Goal: Communication & Community: Answer question/provide support

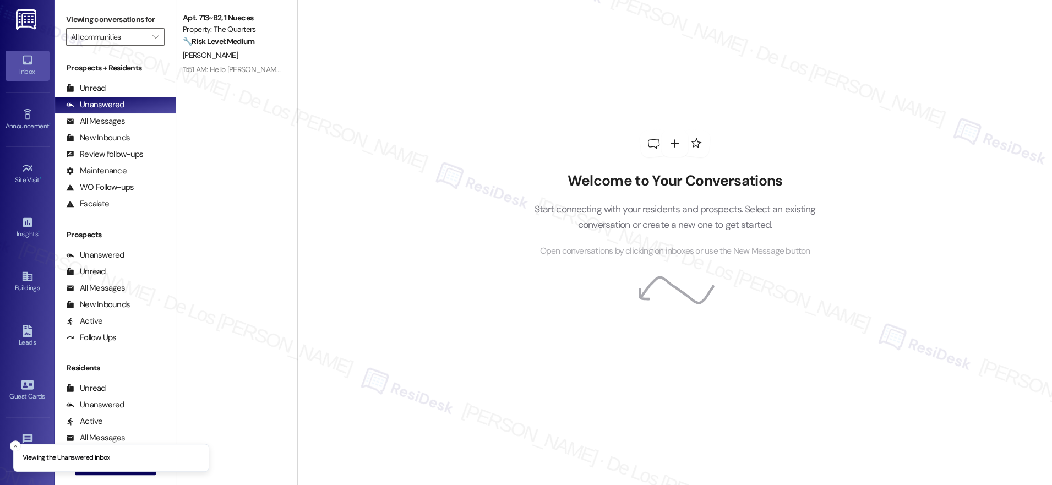
drag, startPoint x: 203, startPoint y: 36, endPoint x: 313, endPoint y: 50, distance: 111.5
click at [203, 36] on strong "🔧 Risk Level: Medium" at bounding box center [219, 41] width 72 height 10
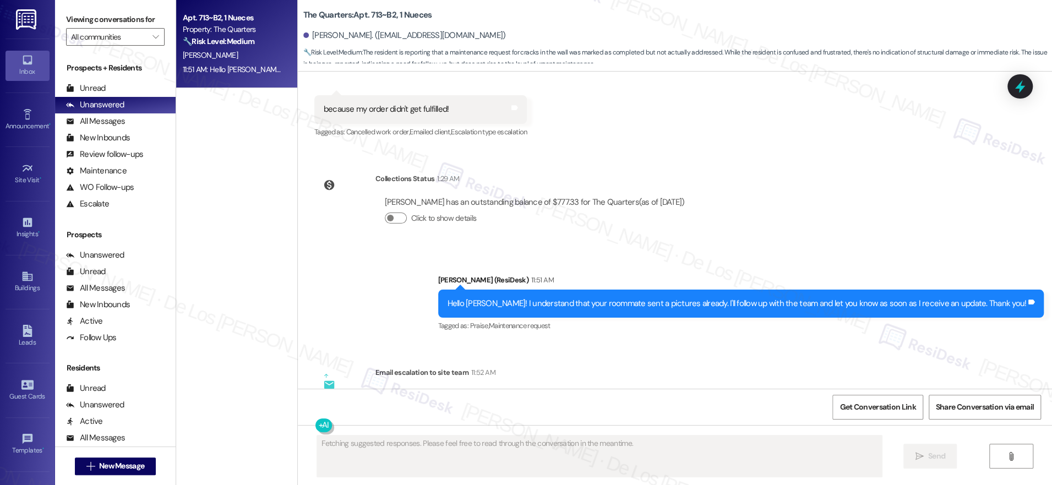
scroll to position [968, 0]
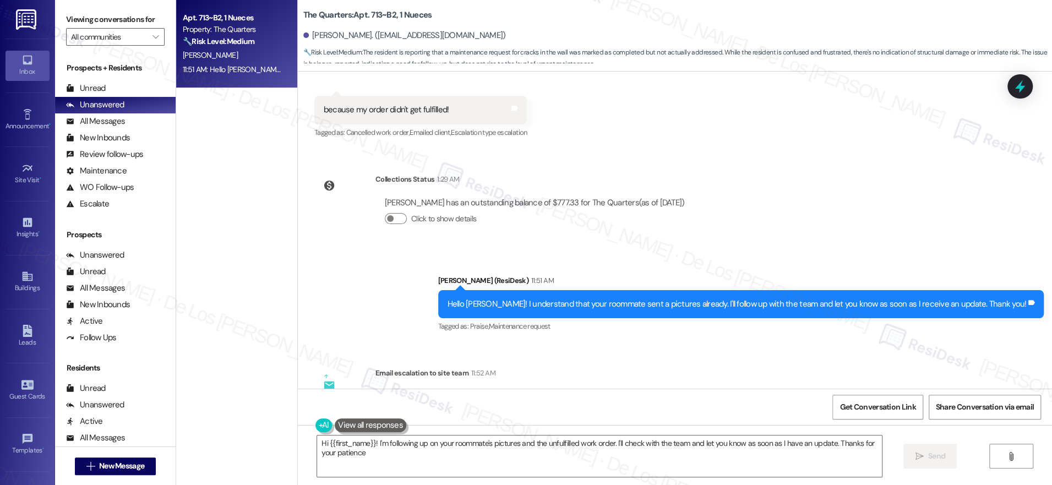
type textarea "Hi {{first_name}}! I'm following up on your roommate's pictures and the unfulfi…"
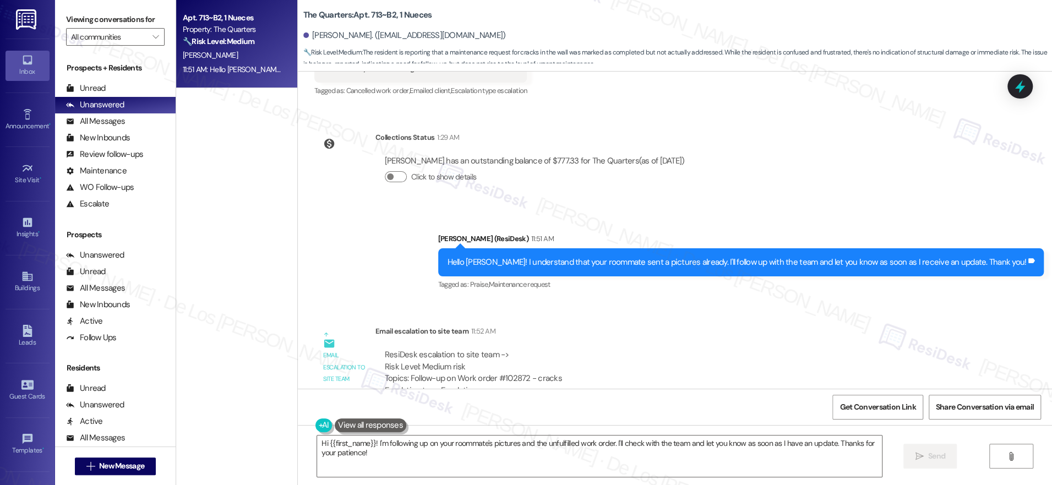
scroll to position [1023, 0]
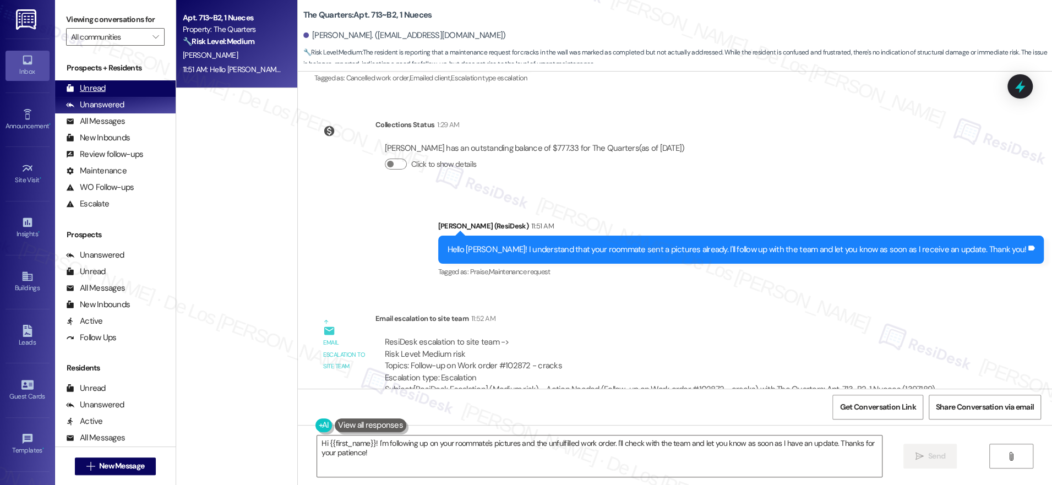
click at [135, 88] on div "Unread (0)" at bounding box center [115, 88] width 121 height 17
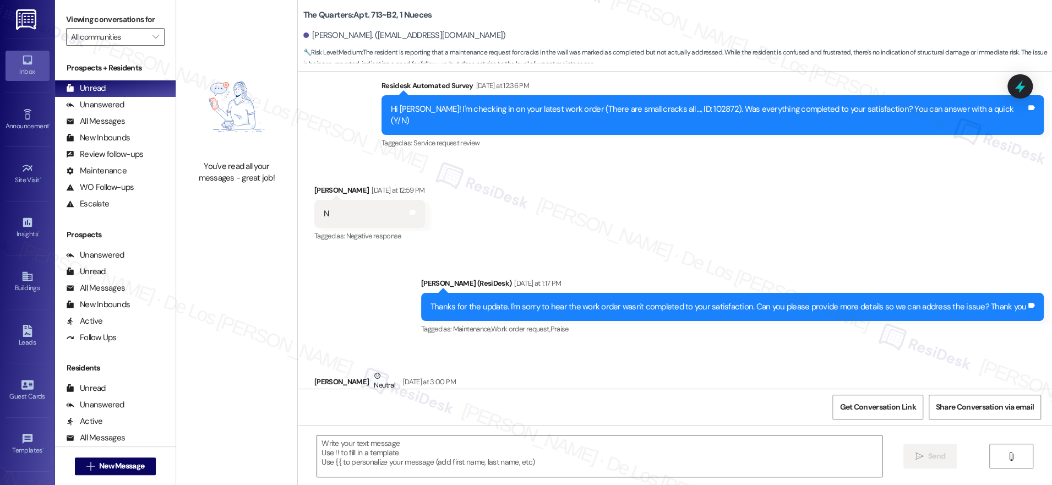
type textarea "Fetching suggested responses. Please feel free to read through the conversation…"
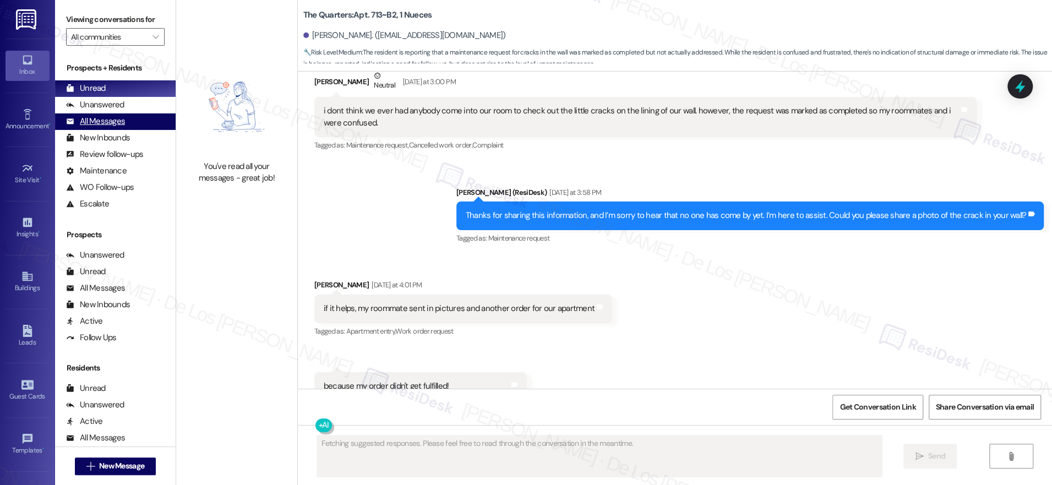
scroll to position [705, 0]
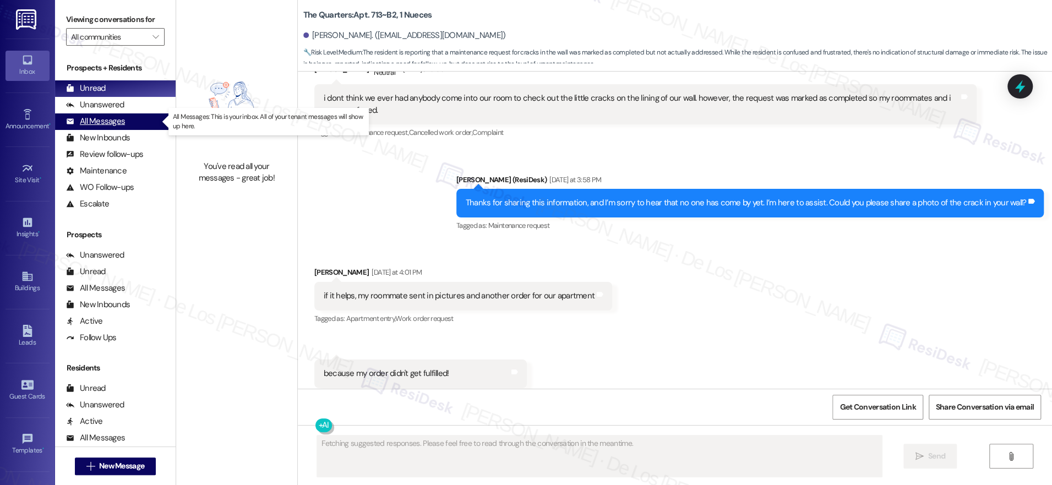
click at [133, 113] on div "All Messages (undefined)" at bounding box center [115, 121] width 121 height 17
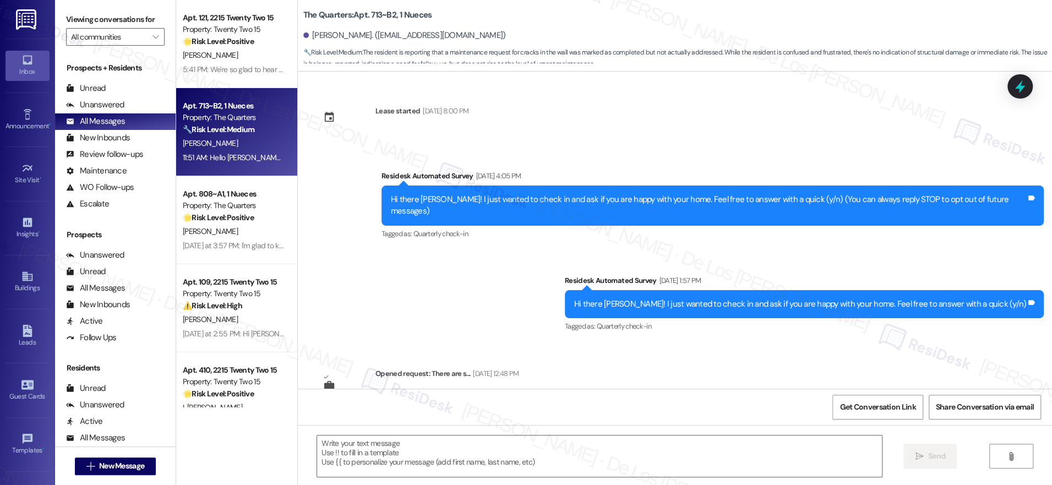
type textarea "Fetching suggested responses. Please feel free to read through the conversation…"
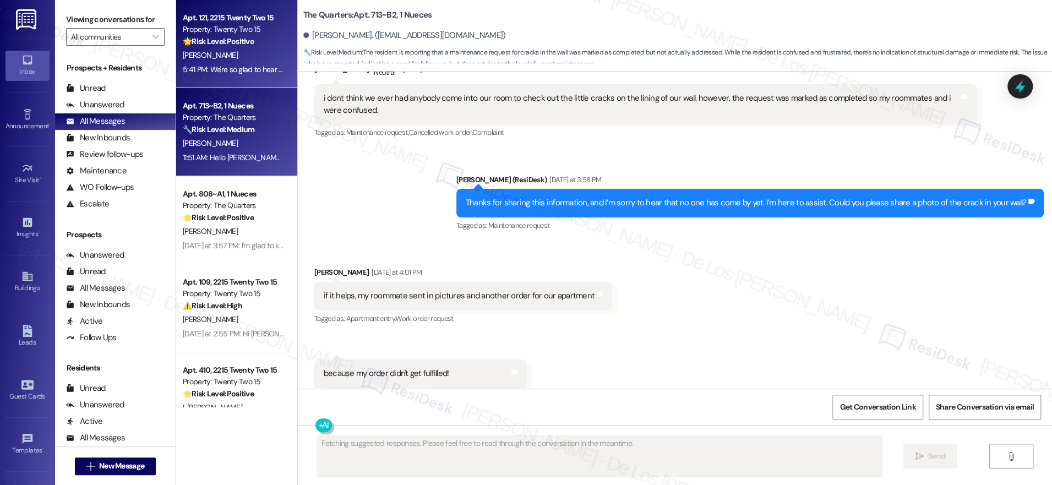
click at [232, 42] on strong "🌟 Risk Level: Positive" at bounding box center [218, 41] width 71 height 10
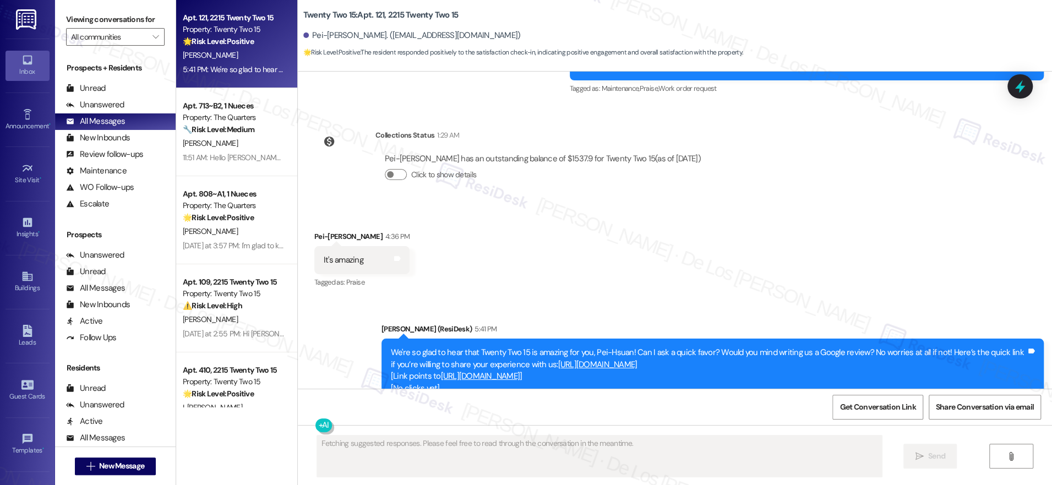
scroll to position [647, 0]
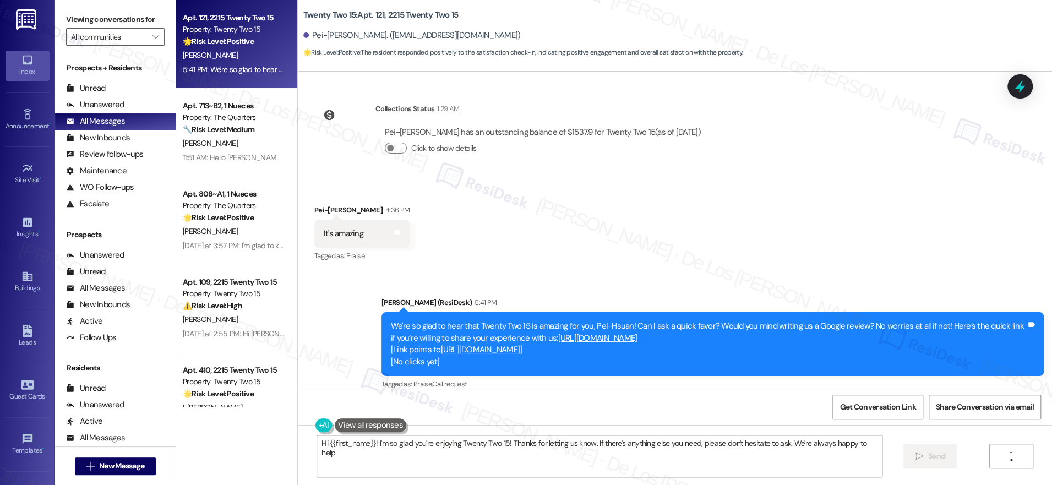
type textarea "Hi {{first_name}}! I'm so glad you're enjoying Twenty Two 15! Thanks for lettin…"
